Goal: Task Accomplishment & Management: Use online tool/utility

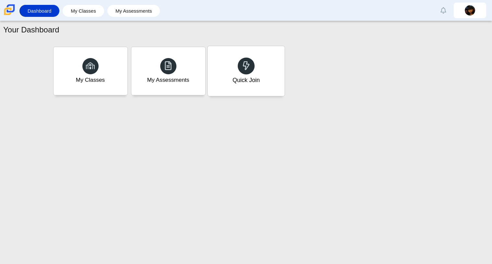
click at [260, 69] on div "Quick Join" at bounding box center [245, 71] width 77 height 50
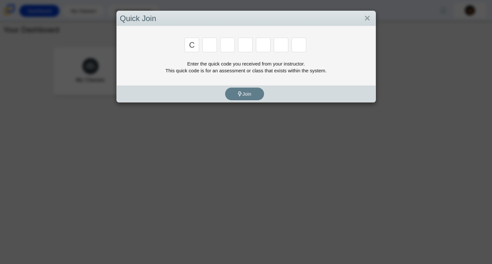
type input "c"
type input "x"
type input "h"
type input "9"
type input "m"
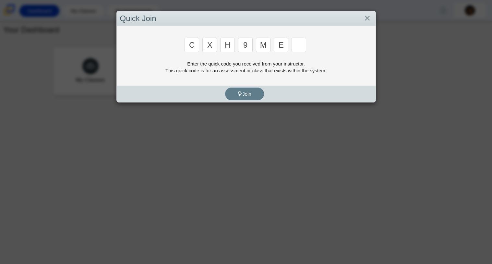
type input "e"
type input "2"
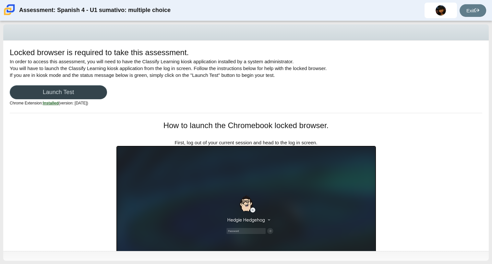
click at [86, 86] on link "Launch Test" at bounding box center [58, 92] width 97 height 14
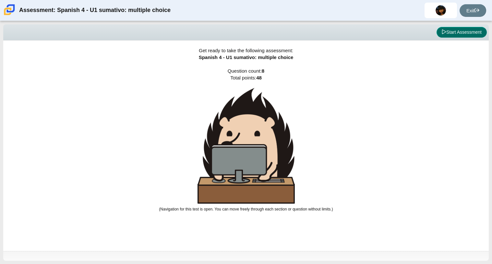
click at [454, 32] on button "Start Assessment" at bounding box center [461, 32] width 50 height 11
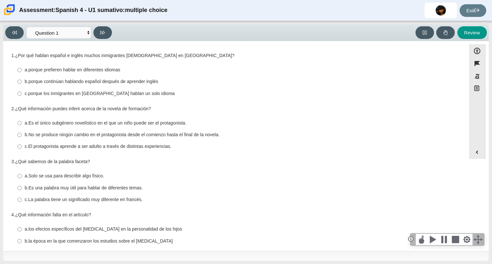
scroll to position [126, 0]
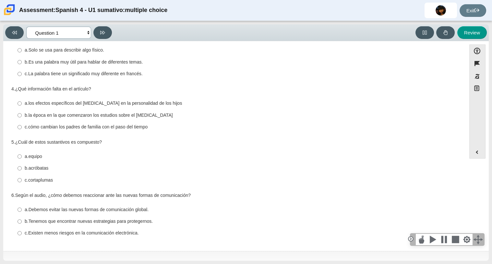
click at [74, 29] on select "Comprensión auditiva Question 1 Question 2 Question 3 Comprensión de lectura Qu…" at bounding box center [58, 33] width 65 height 12
click at [190, 37] on div "Review" at bounding box center [300, 32] width 372 height 13
click at [105, 31] on button at bounding box center [102, 32] width 18 height 13
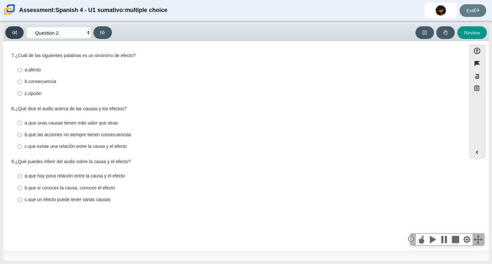
click at [12, 29] on button at bounding box center [14, 32] width 18 height 13
select select "a41de488-02ac-4dd5-a09b-0381ab625a77"
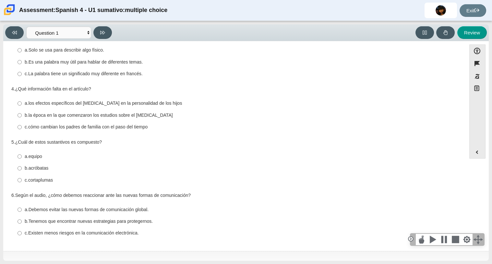
scroll to position [0, 0]
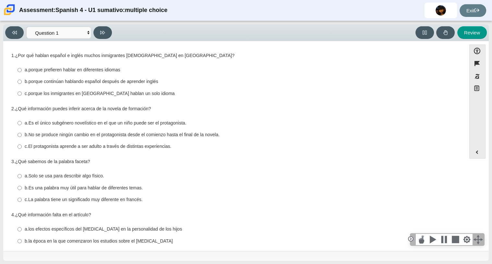
click at [63, 80] on thspan "porque continúan hablando español después de aprender inglés" at bounding box center [94, 81] width 130 height 6
click at [22, 80] on input "b. porque continúan hablando español después de aprender inglés b. porque conti…" at bounding box center [19, 82] width 4 height 12
radio input "true"
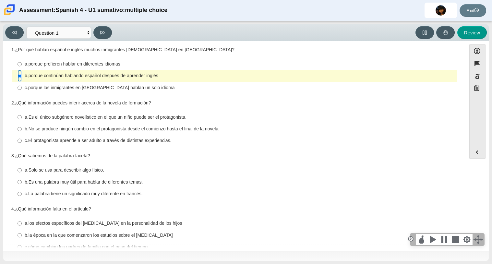
scroll to position [7, 0]
click at [97, 127] on thspan "No se produce ningún cambio en el protagonista desde el comienzo hasta el final…" at bounding box center [124, 128] width 191 height 6
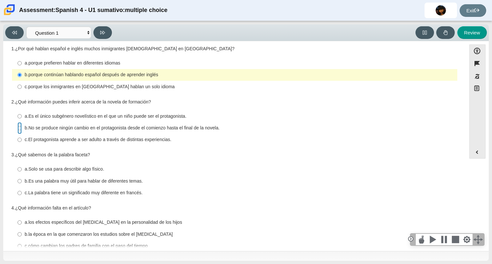
click at [22, 127] on input "b. No se produce ningún cambio en el protagonista desde el comienzo hasta el fi…" at bounding box center [19, 128] width 4 height 12
radio input "true"
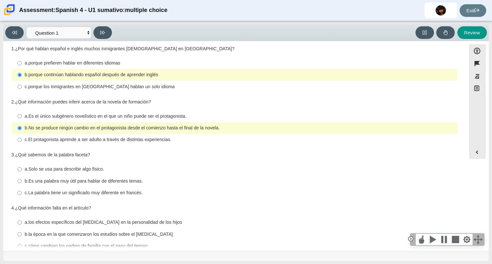
click at [70, 155] on thspan "¿Qué sabemos de la palabra faceta?" at bounding box center [52, 155] width 75 height 6
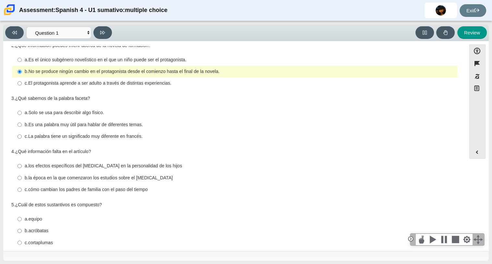
scroll to position [66, 0]
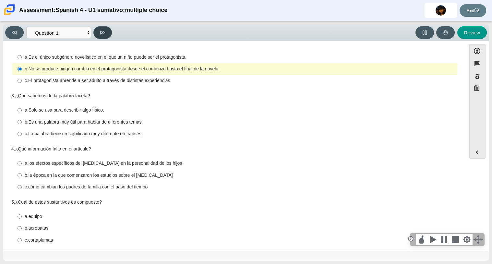
click at [101, 31] on icon at bounding box center [102, 33] width 5 height 4
select select "f076714a-6747-478e-936f-d582d2f603d1"
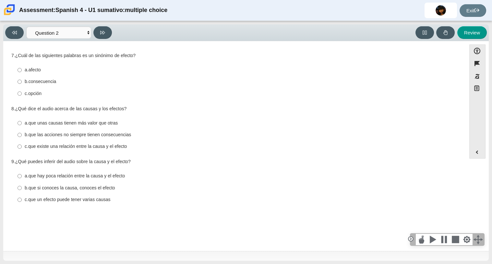
click at [21, 67] on label "a. afecto a. afecto" at bounding box center [235, 70] width 444 height 12
click at [21, 67] on input "a. afecto a. afecto" at bounding box center [19, 70] width 4 height 12
radio input "true"
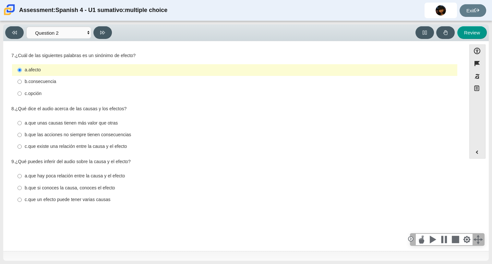
click at [75, 82] on div "b. consecuencia" at bounding box center [240, 81] width 430 height 6
click at [22, 82] on input "b. consecuencia b. consecuencia" at bounding box center [19, 82] width 4 height 12
radio input "true"
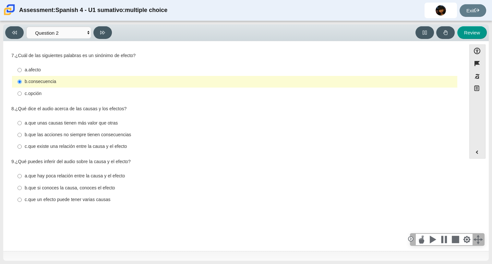
click at [149, 204] on label "c. que un efecto puede tener varias causas c. que un efecto puede tener varias …" at bounding box center [235, 200] width 444 height 12
click at [22, 204] on input "c. que un efecto puede tener varias causas c. que un efecto puede tener varias …" at bounding box center [19, 200] width 4 height 12
radio input "true"
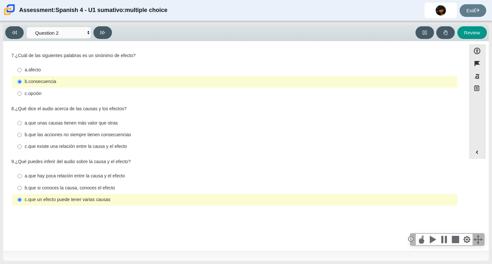
click at [149, 204] on label "c. que un efecto puede tener varias causas c. que un efecto puede tener varias …" at bounding box center [235, 200] width 444 height 12
click at [22, 204] on input "c. que un efecto puede tener varias causas c. que un efecto puede tener varias …" at bounding box center [19, 200] width 4 height 12
click at [76, 134] on thspan "que las acciones no siempre tienen consecuencias" at bounding box center [80, 135] width 103 height 6
click at [22, 134] on input "b. que las acciones no siempre tienen consecuencias b. que las acciones no siem…" at bounding box center [19, 135] width 4 height 12
radio input "true"
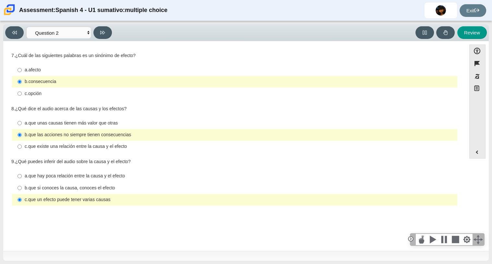
click at [96, 226] on div "Question 1 7. ¿Cuál de las siguientes palabras es un sinónimo de efecto? Respon…" at bounding box center [234, 147] width 456 height 202
click at [101, 30] on icon at bounding box center [102, 32] width 5 height 5
select select "955d698b-f94a-4dc0-b255-03112f50ff9e"
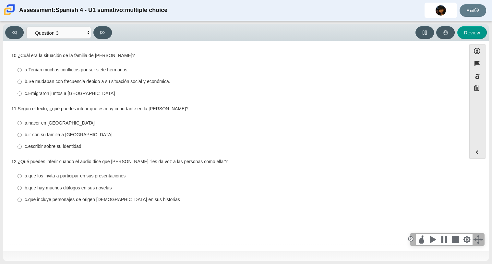
click at [22, 198] on label "c. que incluye personajes de origen [DEMOGRAPHIC_DATA] en sus historias c. que …" at bounding box center [235, 200] width 444 height 12
click at [22, 198] on input "c. que incluye personajes de origen [DEMOGRAPHIC_DATA] en sus historias c. que …" at bounding box center [19, 200] width 4 height 12
radio input "true"
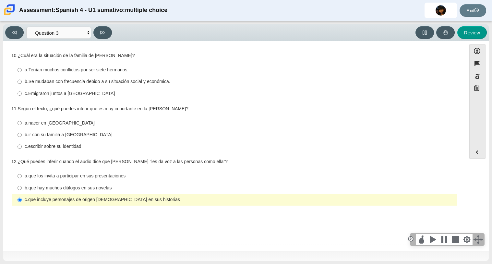
click at [109, 68] on thspan "Tenían muchos conflictos por ser siete hermanos." at bounding box center [79, 70] width 100 height 6
click at [22, 68] on input "a. Tenían muchos conflictos por ser siete hermanos. a. Tenían muchos conflictos…" at bounding box center [19, 70] width 4 height 12
radio input "true"
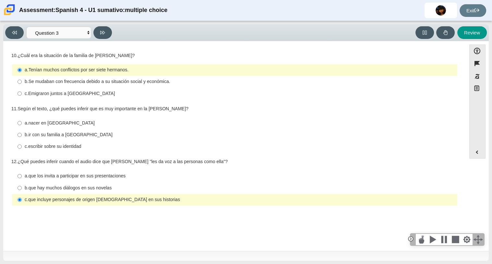
click at [101, 106] on thspan "Según el texto, ¿qué puedes inferir que es muy importante en la [PERSON_NAME]?" at bounding box center [102, 109] width 171 height 6
click at [76, 146] on thspan "escribir sobre su identidad" at bounding box center [54, 146] width 53 height 6
click at [22, 146] on input "c. escribir sobre su identidad c. escribir sobre su identidad" at bounding box center [19, 147] width 4 height 12
radio input "true"
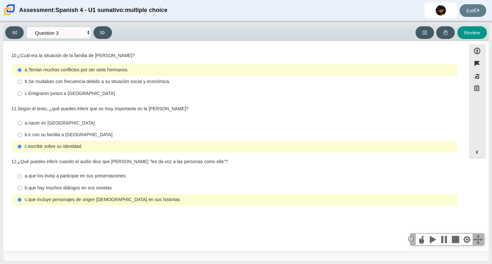
click at [176, 229] on div "Question 1 10. ¿Cuál era la situación de la familia de [PERSON_NAME]? Responses…" at bounding box center [234, 147] width 456 height 202
click at [10, 33] on button at bounding box center [14, 32] width 18 height 13
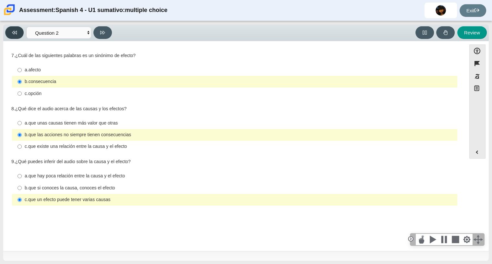
click at [10, 33] on button at bounding box center [14, 32] width 18 height 13
select select "a41de488-02ac-4dd5-a09b-0381ab625a77"
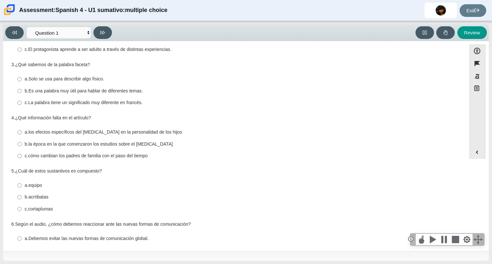
scroll to position [99, 0]
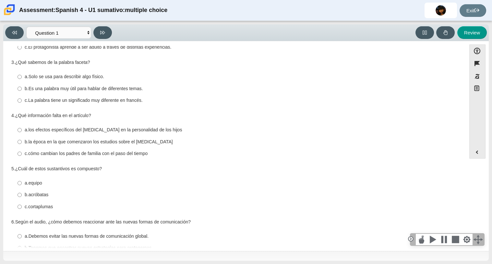
click at [71, 86] on thspan "Es una palabra muy útil para hablar de diferentes temas." at bounding box center [86, 89] width 114 height 6
click at [22, 86] on input "b. Es una palabra muy útil para hablar de diferentes temas. b. Es una palabra m…" at bounding box center [19, 89] width 4 height 12
radio input "true"
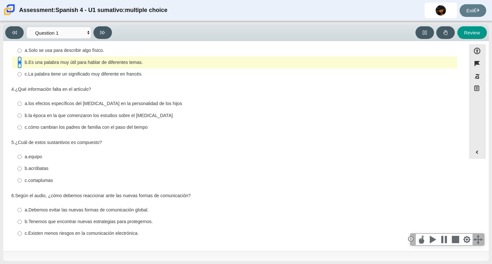
scroll to position [126, 0]
click at [69, 127] on thspan "cómo cambian los padres de familia con el paso del tiempo" at bounding box center [87, 127] width 119 height 6
click at [22, 127] on input "c. cómo cambian los padres de familia con el paso del tiempo c. cómo cambian lo…" at bounding box center [19, 127] width 4 height 12
radio input "true"
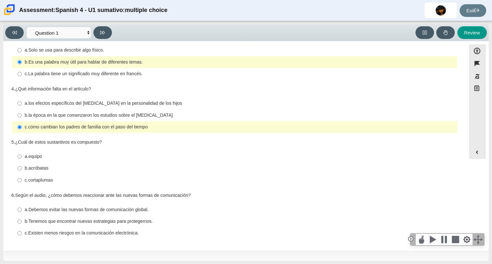
click at [98, 101] on thspan "los efectos específicos del [MEDICAL_DATA] en la personalidad de los hijos" at bounding box center [106, 103] width 154 height 6
click at [22, 101] on input "a. los efectos específicos del [MEDICAL_DATA] en la personalidad de los hijos a…" at bounding box center [19, 104] width 4 height 12
radio input "true"
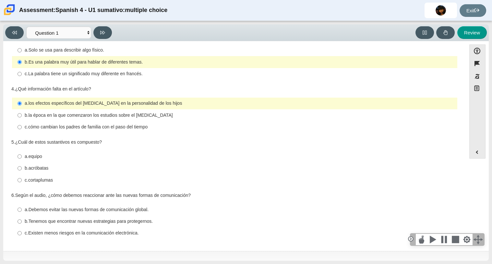
click at [22, 154] on label "a. equipo a. equipo" at bounding box center [235, 156] width 444 height 12
click at [22, 154] on input "a. equipo a. equipo" at bounding box center [19, 156] width 4 height 12
radio input "true"
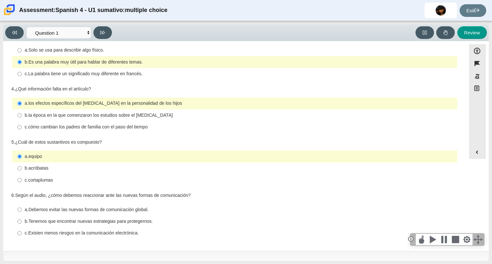
click at [89, 217] on label "b. Tenemos que encontrar nuevas estrategias para protegernos. b. Tenemos que en…" at bounding box center [235, 221] width 444 height 12
click at [22, 217] on input "b. Tenemos que encontrar nuevas estrategias para protegernos. b. Tenemos que en…" at bounding box center [19, 221] width 4 height 12
radio input "true"
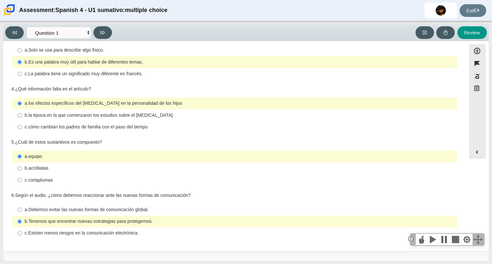
click at [104, 25] on div "Viewing Question 1 of 8 in Pacing Mode Comprensión auditiva Question 1 Question…" at bounding box center [245, 32] width 485 height 17
click at [104, 28] on button at bounding box center [102, 32] width 18 height 13
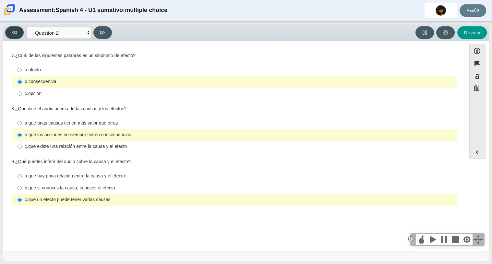
click at [13, 30] on icon at bounding box center [14, 32] width 5 height 5
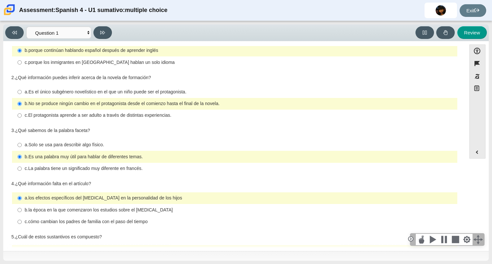
scroll to position [0, 0]
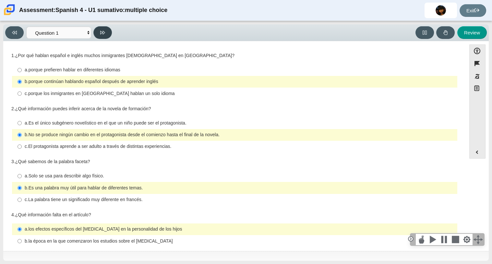
click at [102, 36] on button at bounding box center [102, 32] width 18 height 13
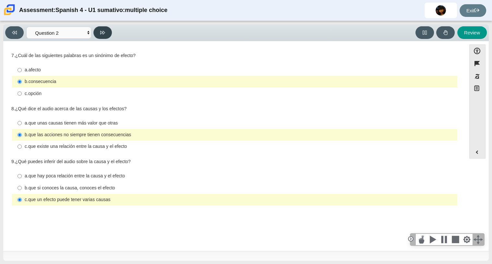
click at [102, 36] on button at bounding box center [102, 32] width 18 height 13
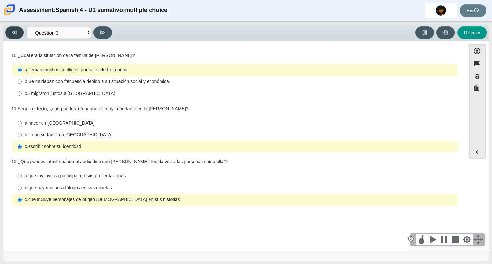
click at [14, 27] on button at bounding box center [14, 32] width 18 height 13
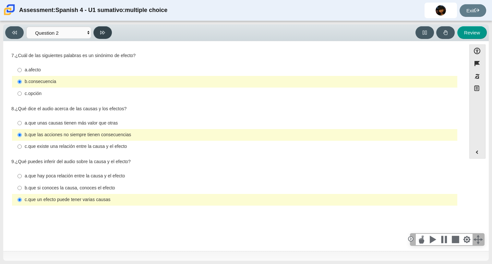
click at [107, 34] on button at bounding box center [102, 32] width 18 height 13
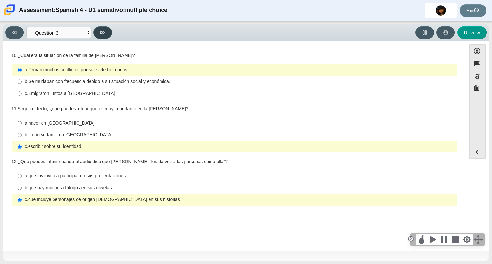
click at [107, 34] on button at bounding box center [102, 32] width 18 height 13
select select "390cf710-00ed-41bc-9fa6-d48920198324"
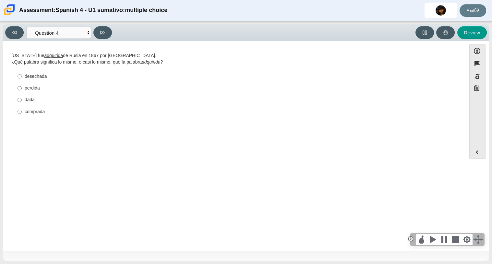
click at [42, 110] on div "comprada" at bounding box center [240, 112] width 430 height 6
click at [22, 110] on input "comprada comprada" at bounding box center [19, 112] width 4 height 12
radio input "true"
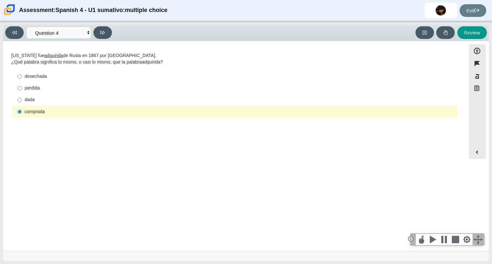
click at [52, 86] on div "perdida" at bounding box center [240, 88] width 430 height 6
click at [22, 86] on input "perdida perdida" at bounding box center [19, 88] width 4 height 12
radio input "true"
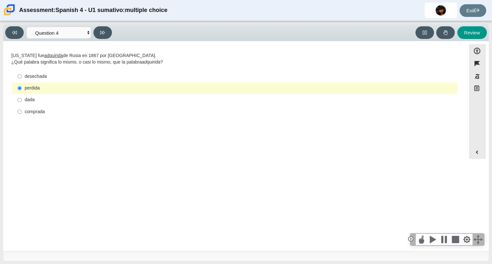
click at [55, 97] on div "dada" at bounding box center [240, 100] width 430 height 6
click at [22, 97] on input "dada dada" at bounding box center [19, 100] width 4 height 12
radio input "true"
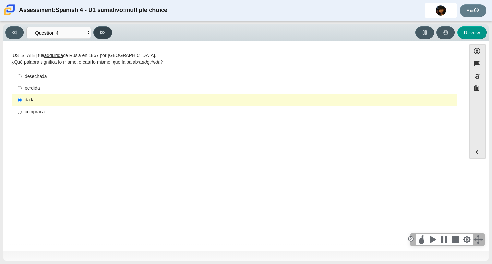
click at [103, 31] on icon at bounding box center [102, 33] width 5 height 4
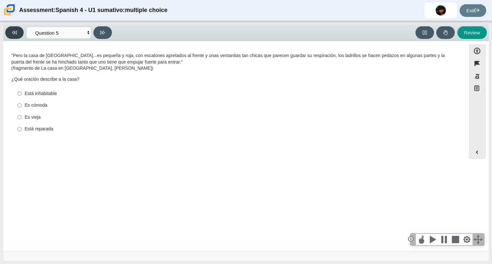
click at [13, 36] on button at bounding box center [14, 32] width 18 height 13
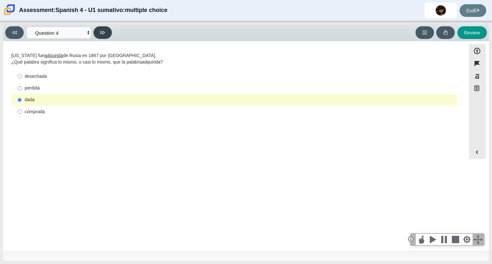
click at [111, 31] on button at bounding box center [102, 32] width 18 height 13
select select "de5bc71e-117a-4bdd-886d-d95d03d193af"
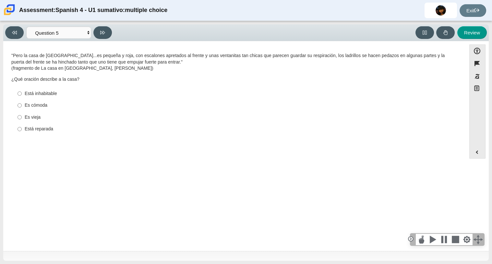
click at [41, 117] on div "Es vieja" at bounding box center [240, 117] width 430 height 6
click at [22, 117] on input "Es vieja Es vieja" at bounding box center [19, 117] width 4 height 12
radio input "true"
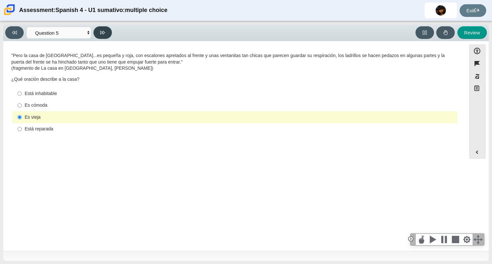
click at [99, 32] on button at bounding box center [102, 32] width 18 height 13
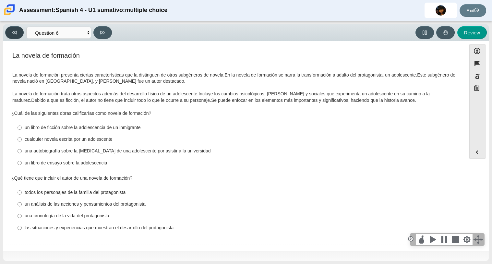
click at [15, 35] on button at bounding box center [14, 32] width 18 height 13
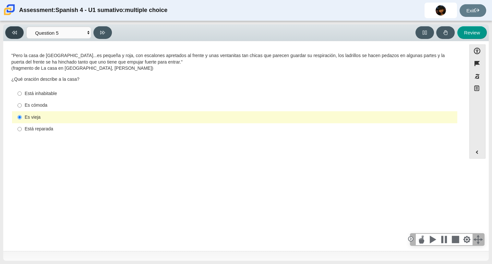
click at [15, 35] on button at bounding box center [14, 32] width 18 height 13
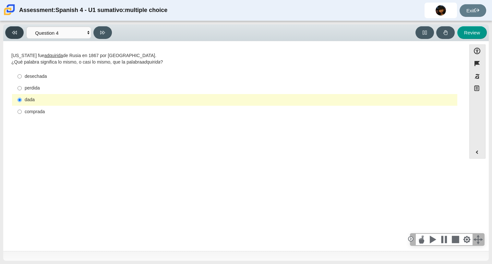
click at [15, 35] on button at bounding box center [14, 32] width 18 height 13
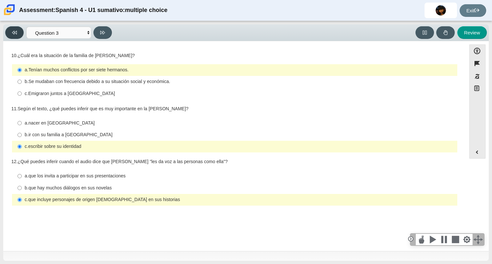
click at [15, 35] on button at bounding box center [14, 32] width 18 height 13
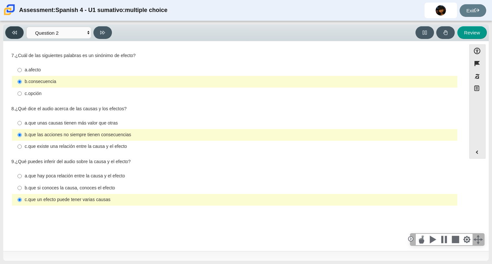
click at [15, 35] on button at bounding box center [14, 32] width 18 height 13
select select "a41de488-02ac-4dd5-a09b-0381ab625a77"
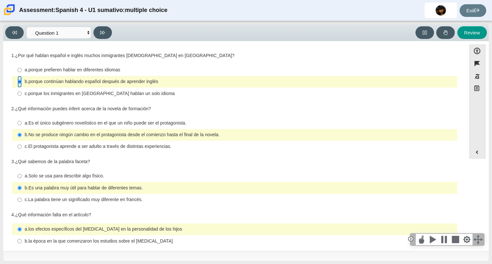
click at [19, 80] on input "b. porque continúan hablando español después de aprender inglés b. porque conti…" at bounding box center [19, 82] width 4 height 12
click at [21, 68] on input "a. porque prefieren hablar en diferentes idiomas a. porque prefieren hablar en …" at bounding box center [19, 70] width 4 height 12
radio input "true"
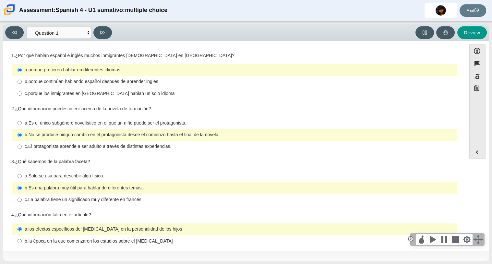
click at [25, 120] on thspan "a." at bounding box center [27, 123] width 4 height 6
click at [22, 120] on input "a. Es el único subgénero novelístico en el que un niño puede ser el protagonist…" at bounding box center [19, 123] width 4 height 12
radio input "true"
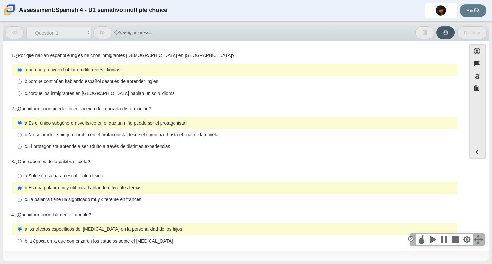
click at [25, 177] on thspan "a." at bounding box center [27, 176] width 4 height 6
click at [22, 177] on input "a. Solo se usa para describir algo físico. a. Solo se usa para describir algo f…" at bounding box center [19, 176] width 4 height 12
radio input "true"
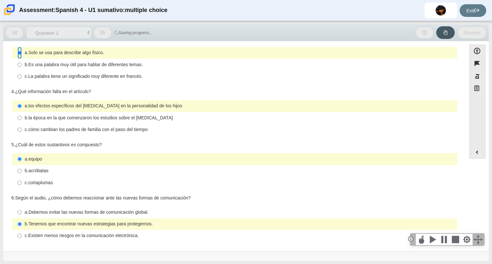
scroll to position [126, 0]
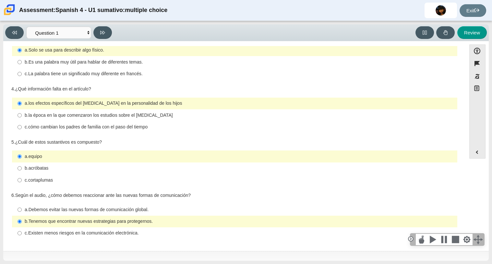
click at [56, 208] on thspan "Debemos evitar las nuevas formas de comunicación global." at bounding box center [89, 209] width 120 height 6
click at [22, 208] on input "a. Debemos evitar las nuevas formas de comunicación global. a. Debemos evitar l…" at bounding box center [19, 209] width 4 height 12
radio input "true"
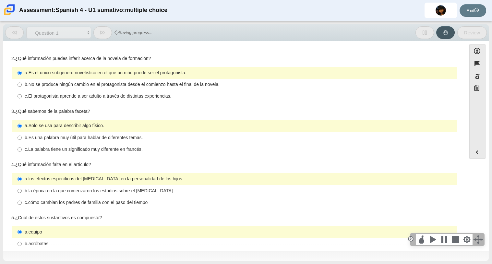
scroll to position [0, 0]
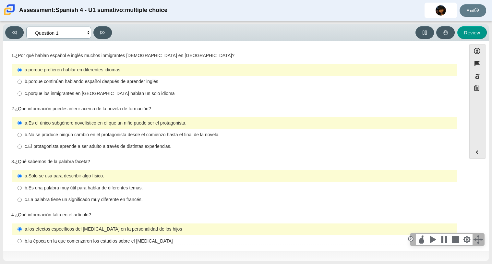
click at [77, 34] on select "Comprensión auditiva Question 1 Question 2 Question 3 Comprensión de lectura Qu…" at bounding box center [58, 33] width 65 height 12
click at [26, 27] on select "Comprensión auditiva Question 1 Question 2 Question 3 Comprensión de lectura Qu…" at bounding box center [58, 33] width 65 height 12
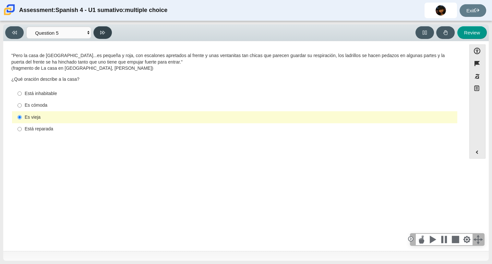
click at [105, 32] on button at bounding box center [102, 32] width 18 height 13
select select "ad9780d8-5edb-414e-87ea-0bcd5a75287a"
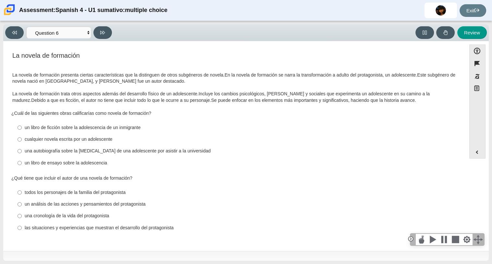
click at [100, 107] on div "La novela de formación La novela de formación presenta ciertas características …" at bounding box center [234, 144] width 456 height 187
click at [95, 117] on div "¿Cuál de las siguientes obras calificarías como novela de formación? Responses …" at bounding box center [234, 139] width 446 height 59
click at [105, 136] on label "cualquier novela escrita por un adolescente cualquier novela escrita por un ado…" at bounding box center [235, 140] width 444 height 12
click at [22, 136] on input "cualquier novela escrita por un adolescente cualquier novela escrita por un ado…" at bounding box center [19, 140] width 4 height 12
radio input "true"
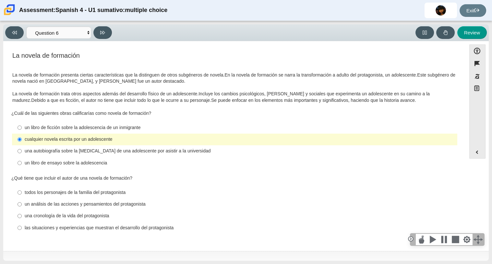
click at [122, 151] on div "una autobiografía sobre la [MEDICAL_DATA] de una adolescente por asistir a la u…" at bounding box center [240, 151] width 430 height 6
click at [22, 151] on input "una autobiografía sobre la [MEDICAL_DATA] de una adolescente por asistir a la u…" at bounding box center [19, 151] width 4 height 12
radio input "true"
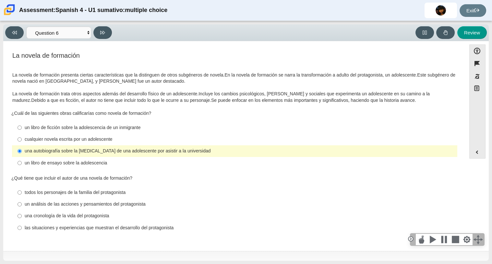
click at [77, 170] on div "La novela de formación La novela de formación presenta ciertas características …" at bounding box center [234, 144] width 456 height 187
click at [71, 184] on div "¿Qué tiene que incluir el autor de una novela de formación? Responses todos los…" at bounding box center [234, 204] width 446 height 59
click at [72, 229] on div "las situaciones y experiencias que muestran el desarrollo del protagonista" at bounding box center [240, 228] width 430 height 6
click at [22, 229] on input "las situaciones y experiencias que muestran el desarrollo del protagonista las …" at bounding box center [19, 228] width 4 height 12
radio input "true"
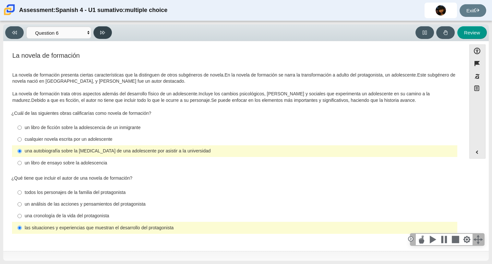
click at [106, 33] on button at bounding box center [102, 32] width 18 height 13
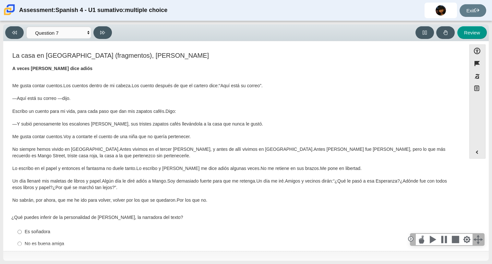
scroll to position [8, 0]
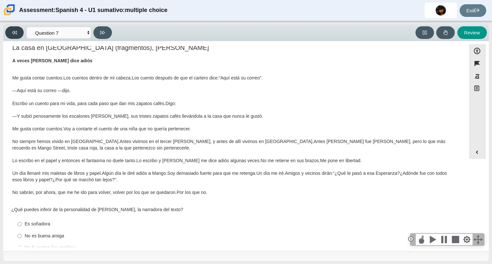
click at [14, 30] on icon at bounding box center [14, 32] width 5 height 5
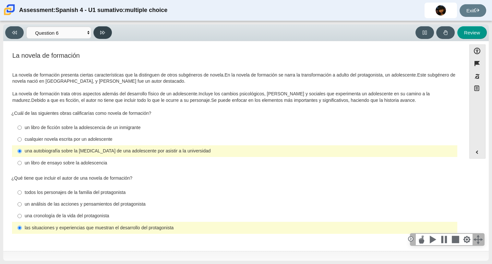
click at [105, 28] on button at bounding box center [102, 32] width 18 height 13
select select "6168cc92-63b6-45d3-a929-0b9cba560165"
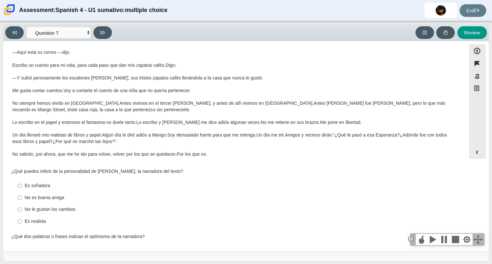
scroll to position [46, 0]
click at [194, 143] on p "Me gusta contar cuentos. Los cuentos dentro de mi cabeza. Los cuento después de…" at bounding box center [234, 96] width 444 height 121
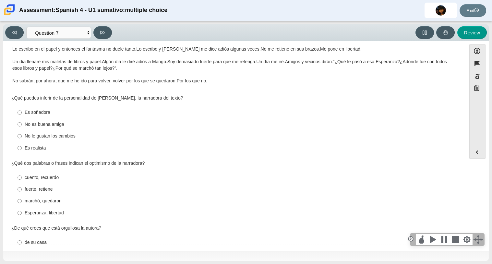
scroll to position [122, 0]
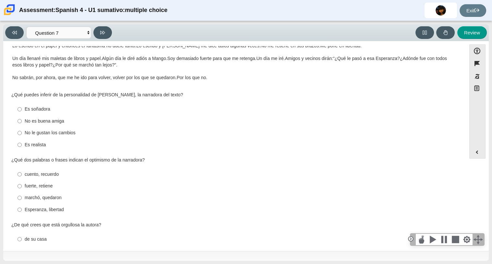
click at [36, 146] on div "Es realista" at bounding box center [240, 145] width 430 height 6
click at [22, 146] on input "Es realista Es realista" at bounding box center [19, 145] width 4 height 12
radio input "true"
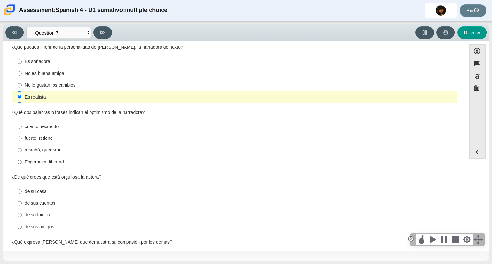
scroll to position [170, 0]
click at [46, 139] on div "fuerte, retiene" at bounding box center [240, 138] width 430 height 6
click at [22, 139] on input "fuerte, retiene fuerte, retiene" at bounding box center [19, 139] width 4 height 12
radio input "true"
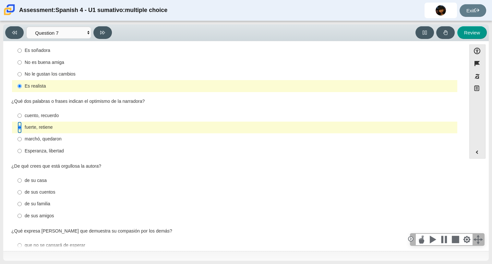
scroll to position [182, 0]
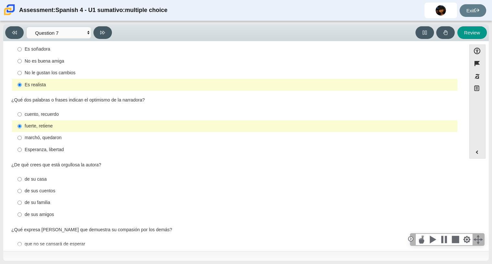
click at [42, 190] on div "de sus cuentos" at bounding box center [240, 191] width 430 height 6
click at [22, 190] on input "de sus cuentos de sus cuentos" at bounding box center [19, 191] width 4 height 12
radio input "true"
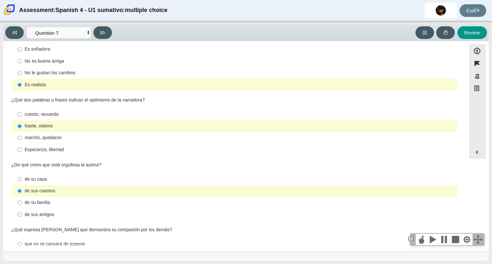
click at [3, 208] on div "Viewing Question 7 of 8 in Pacing Mode Comprensión auditiva Question 1 Question…" at bounding box center [246, 142] width 492 height 243
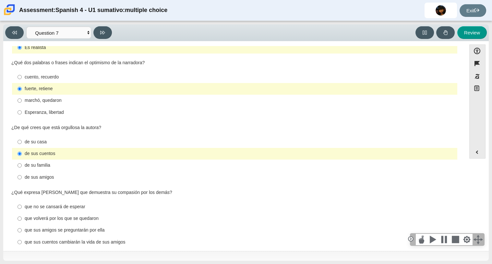
scroll to position [229, 0]
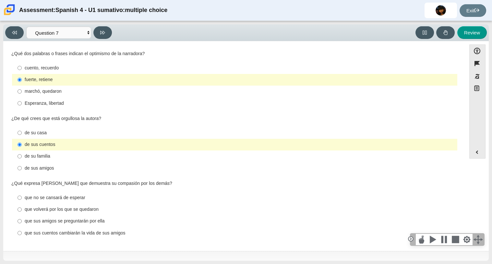
click at [41, 134] on div "de su casa" at bounding box center [240, 133] width 430 height 6
click at [22, 134] on input "de su casa de su casa" at bounding box center [19, 133] width 4 height 12
radio input "true"
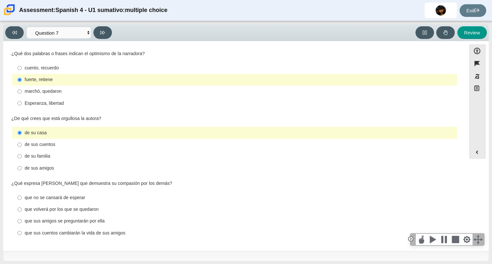
click at [7, 169] on div "La casa en [GEOGRAPHIC_DATA] (fragmentos), [PERSON_NAME] A veces [PERSON_NAME] …" at bounding box center [234, 32] width 456 height 421
click at [78, 211] on div "que volverá por los que se quedaron" at bounding box center [240, 209] width 430 height 6
click at [22, 211] on input "que volverá por los que se quedaron que volverá por los que se quedaron" at bounding box center [19, 209] width 4 height 12
radio input "true"
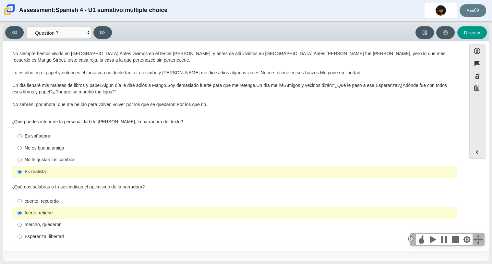
scroll to position [52, 0]
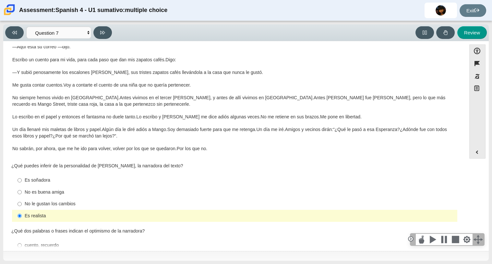
click at [105, 151] on p "Me gusta contar cuentos. Los cuentos dentro de mi cabeza. Los cuento después de…" at bounding box center [234, 91] width 444 height 121
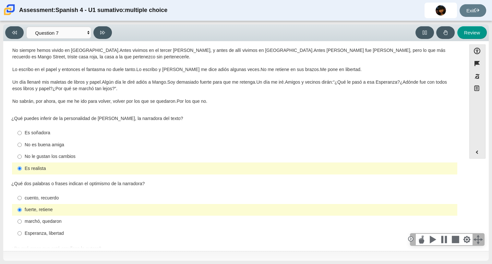
scroll to position [100, 0]
click at [70, 225] on label "marchó, quedaron marchó, quedaron" at bounding box center [235, 221] width 444 height 12
click at [22, 225] on input "marchó, quedaron marchó, quedaron" at bounding box center [19, 221] width 4 height 12
radio input "true"
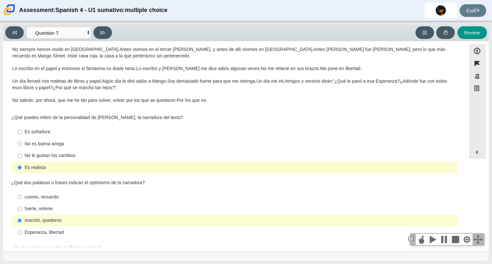
click at [74, 197] on div "cuento, recuerdo" at bounding box center [240, 197] width 430 height 6
click at [22, 197] on input "cuento, recuerdo cuento, recuerdo" at bounding box center [19, 197] width 4 height 12
radio input "true"
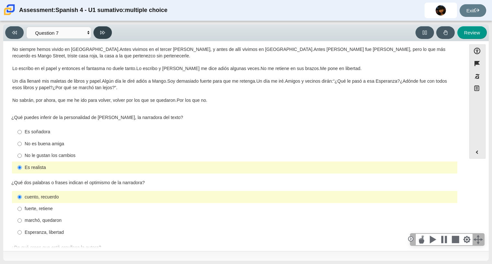
click at [103, 32] on icon at bounding box center [102, 33] width 5 height 4
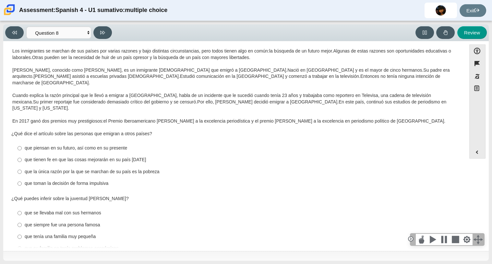
scroll to position [0, 0]
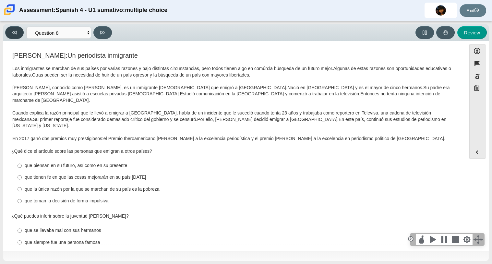
click at [14, 36] on button at bounding box center [14, 32] width 18 height 13
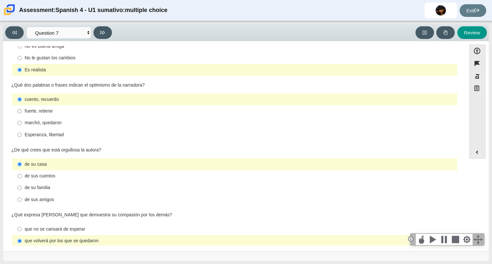
scroll to position [198, 0]
click at [10, 33] on button at bounding box center [14, 32] width 18 height 13
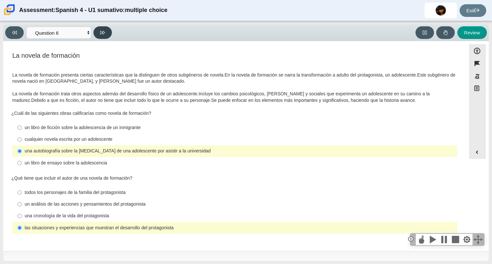
click at [102, 34] on icon at bounding box center [102, 32] width 5 height 5
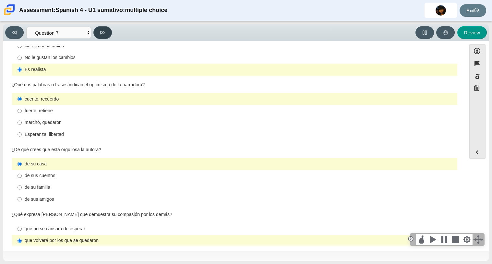
click at [102, 34] on icon at bounding box center [102, 32] width 5 height 5
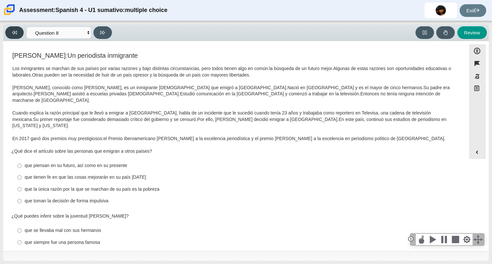
click at [22, 29] on button at bounding box center [14, 32] width 18 height 13
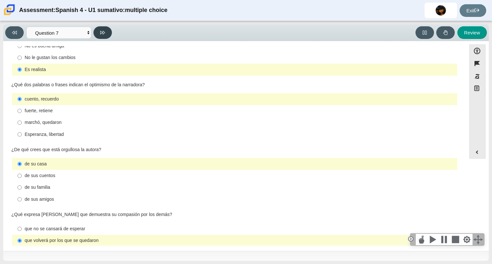
click at [102, 32] on icon at bounding box center [102, 33] width 5 height 4
select select "98fe3b59-0d4b-482f-94e6-cc4dee5e60d3"
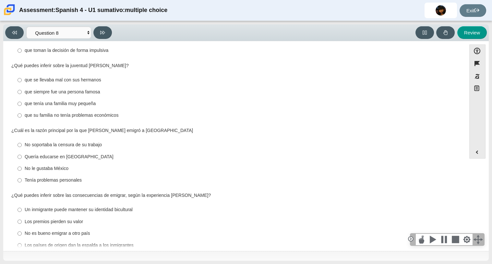
scroll to position [0, 0]
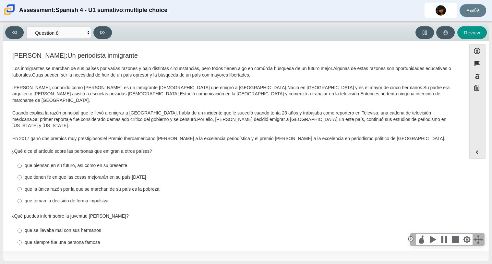
click at [112, 160] on label "que piensan en su futuro, así como en su presente que piensan en su futuro, así…" at bounding box center [235, 166] width 444 height 12
click at [22, 160] on input "que piensan en su futuro, así como en su presente que piensan en su futuro, así…" at bounding box center [19, 166] width 4 height 12
radio input "true"
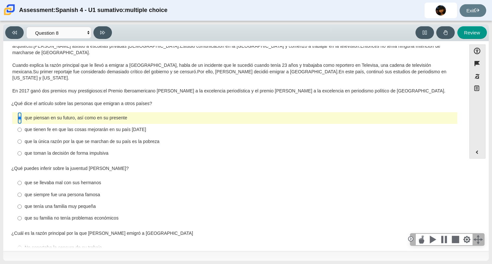
scroll to position [48, 0]
click at [93, 203] on div "que tenía una familia muy pequeña" at bounding box center [240, 206] width 430 height 6
click at [22, 200] on input "que tenía una familia muy pequeña que tenía una familia muy pequeña" at bounding box center [19, 206] width 4 height 12
radio input "true"
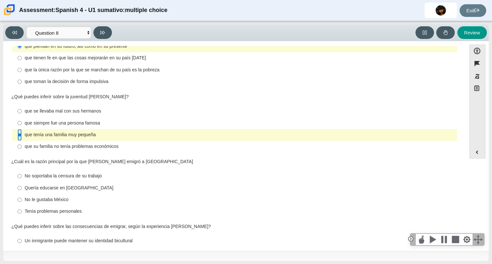
scroll to position [121, 0]
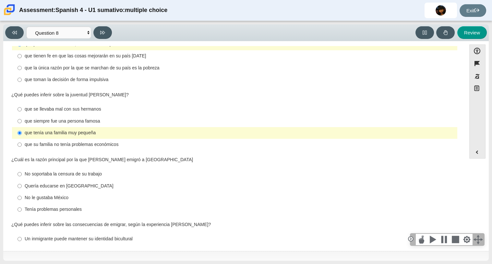
click at [113, 221] on div "¿Qué puedes inferir sobre las consecuencias de emigrar, según la experiencia [P…" at bounding box center [234, 224] width 446 height 6
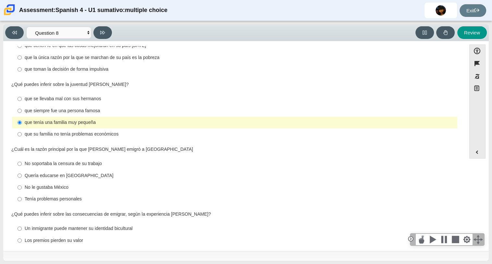
scroll to position [150, 0]
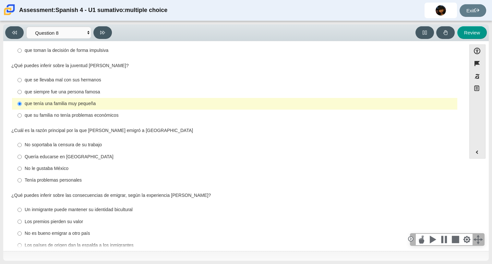
click at [82, 154] on div "Quería educarse en [GEOGRAPHIC_DATA]" at bounding box center [240, 157] width 430 height 6
click at [22, 151] on input "Quería educarse en [GEOGRAPHIC_DATA] Quería educarse en [GEOGRAPHIC_DATA]" at bounding box center [19, 157] width 4 height 12
radio input "true"
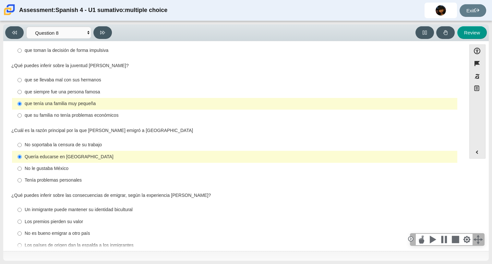
click at [95, 206] on div "Un inmigrante puede mantener su identidad bicultural" at bounding box center [240, 209] width 430 height 6
click at [22, 204] on input "Un inmigrante puede mantener su identidad bicultural Un inmigrante puede manten…" at bounding box center [19, 210] width 4 height 12
radio input "true"
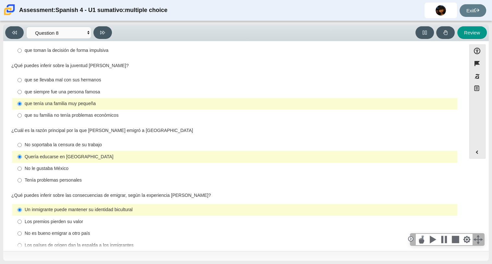
click at [109, 242] on div "Los países de origen dan la espalda a los inmigrantes" at bounding box center [240, 245] width 430 height 6
click at [22, 239] on input "Los países de origen dan la espalda a los inmigrantes Los países de origen dan …" at bounding box center [19, 245] width 4 height 12
radio input "true"
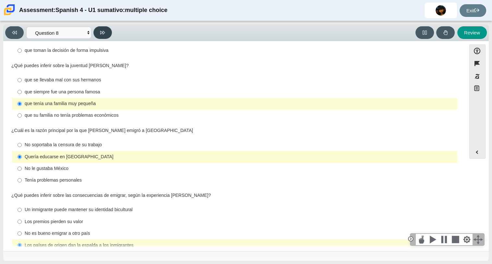
click at [109, 30] on button at bounding box center [102, 32] width 18 height 13
select select "review"
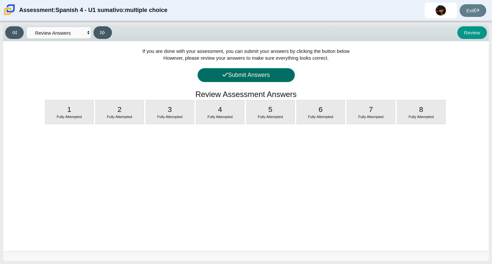
click at [233, 76] on button "Submit Answers" at bounding box center [245, 75] width 97 height 14
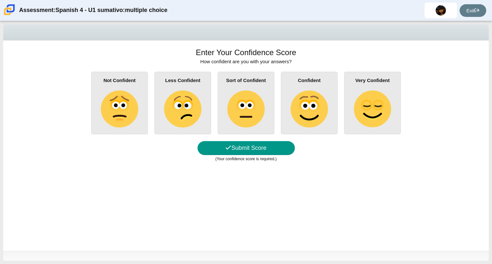
click at [248, 106] on img at bounding box center [245, 108] width 37 height 37
click at [0, 0] on input "Sort of Confident" at bounding box center [0, 0] width 0 height 0
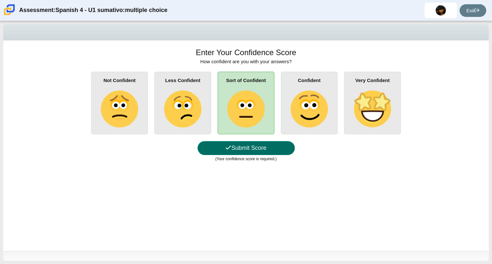
click at [269, 148] on button "Submit Score" at bounding box center [245, 148] width 97 height 14
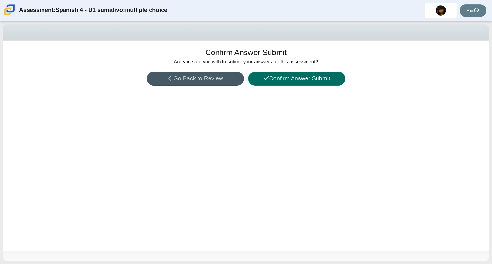
click at [288, 78] on button "Confirm Answer Submit" at bounding box center [296, 79] width 97 height 14
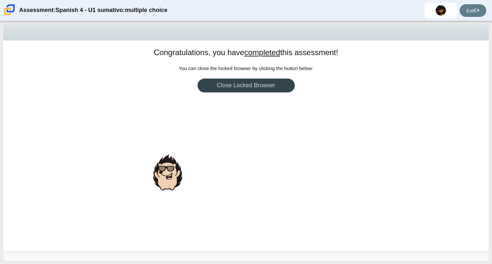
click at [284, 84] on link "Close Locked Browser" at bounding box center [245, 85] width 97 height 14
